Goal: Task Accomplishment & Management: Complete application form

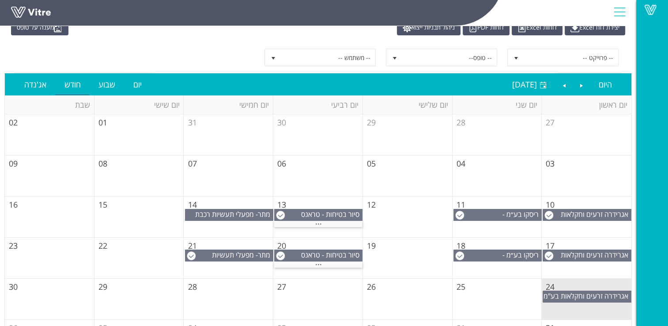
scroll to position [81, 0]
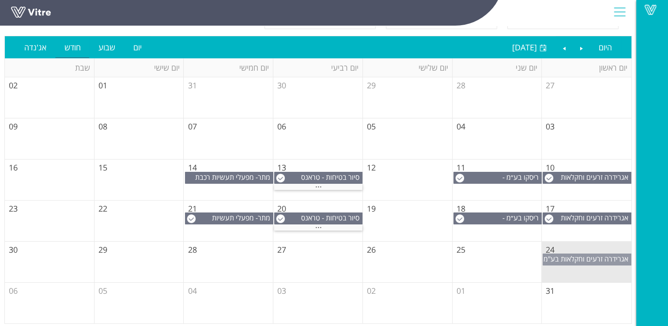
click at [588, 257] on span "אגרידרה זרעים וחקלאות בע"מ" at bounding box center [586, 259] width 85 height 10
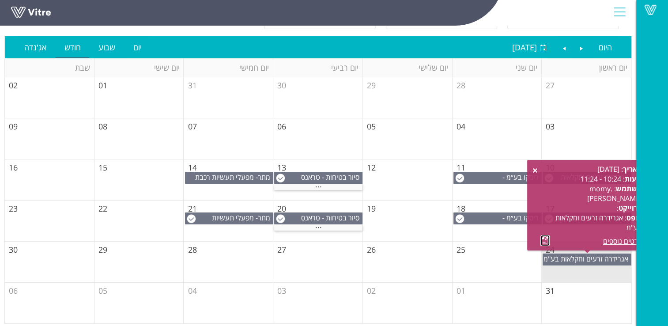
click at [542, 239] on link at bounding box center [545, 240] width 9 height 11
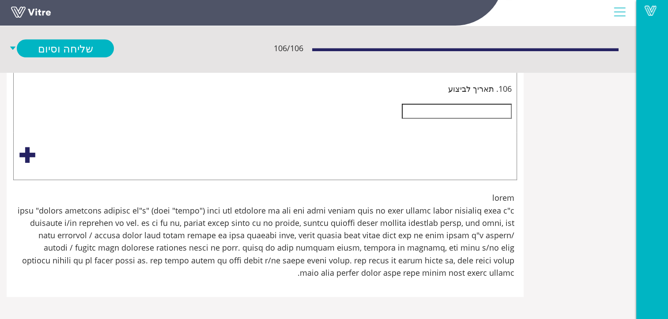
scroll to position [21510, -84]
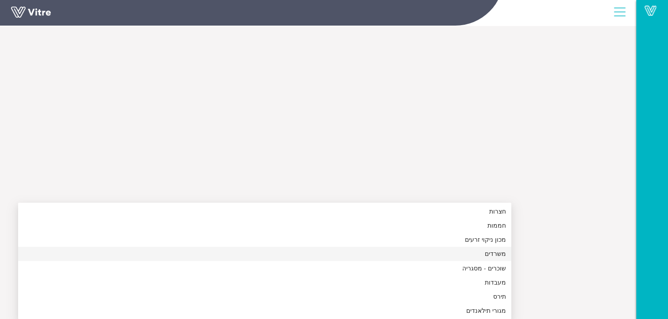
click at [506, 249] on div "משרדים" at bounding box center [264, 254] width 483 height 10
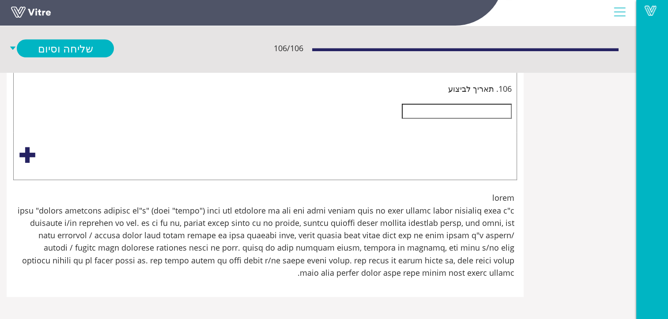
scroll to position [21554, -84]
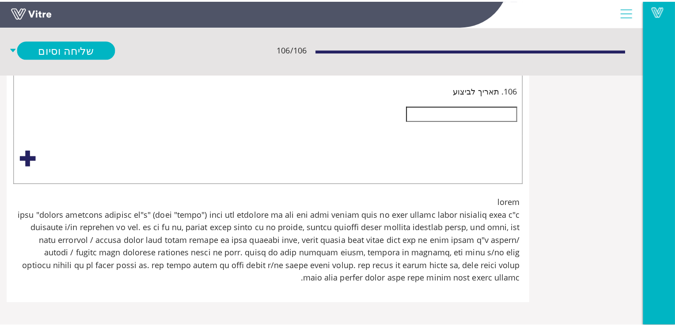
scroll to position [24601, -84]
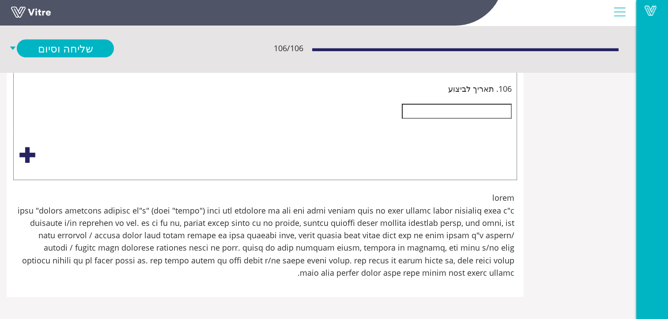
type input "לוח חשמל מס' F37 - ליד מקרר סיביר 3"
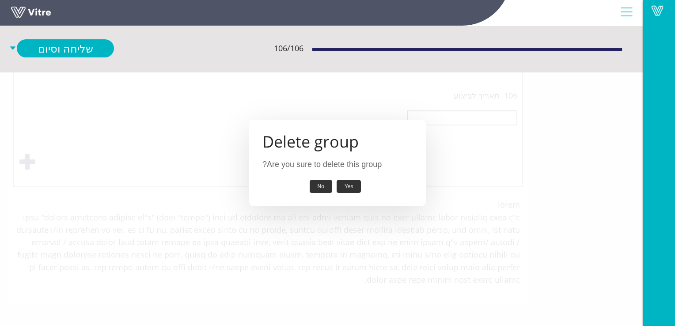
click at [345, 186] on button "Yes" at bounding box center [349, 187] width 25 height 14
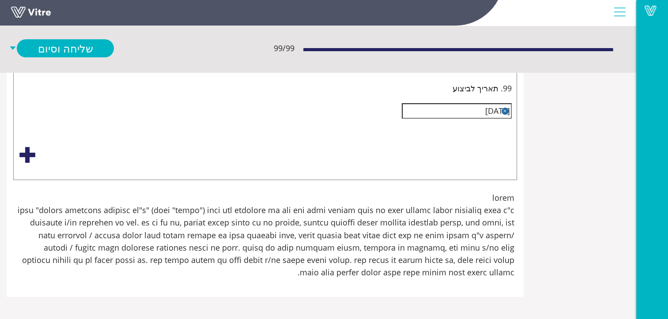
scroll to position [24381, -84]
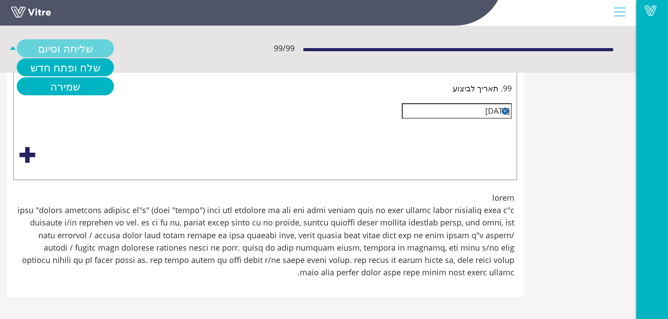
click at [114, 46] on link "שליחה וסיום" at bounding box center [65, 48] width 97 height 18
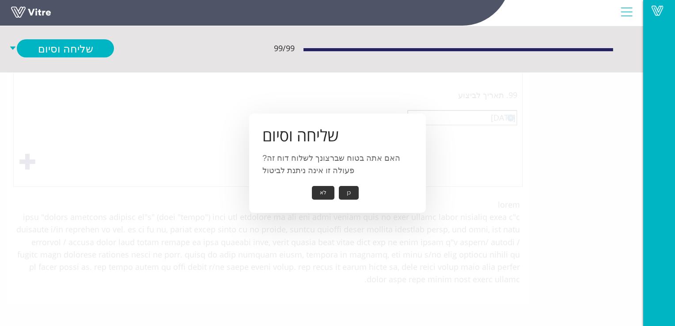
click at [348, 192] on button "כן" at bounding box center [349, 193] width 20 height 14
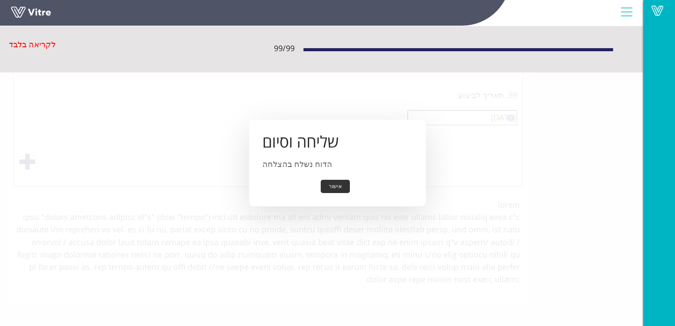
click at [337, 185] on button "אישור" at bounding box center [335, 187] width 29 height 14
